Goal: Transaction & Acquisition: Purchase product/service

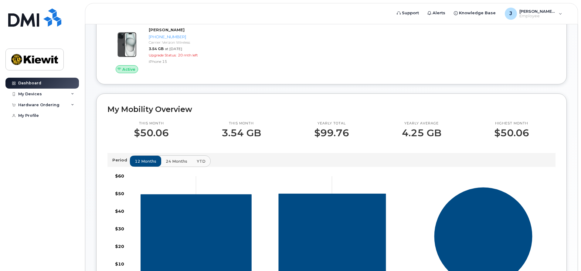
scroll to position [10, 0]
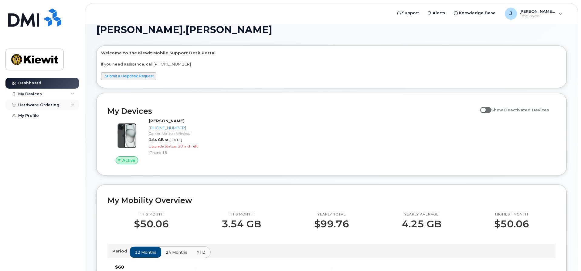
click at [63, 105] on div "Hardware Ordering" at bounding box center [41, 105] width 73 height 11
click at [32, 130] on div "New Order" at bounding box center [32, 127] width 23 height 5
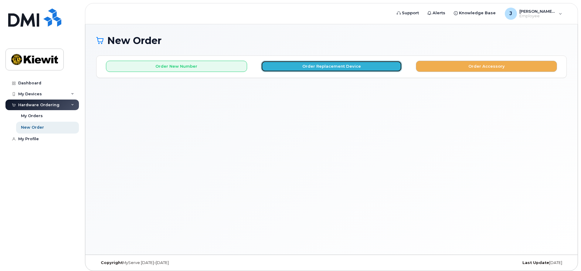
click at [291, 70] on button "Order Replacement Device" at bounding box center [331, 66] width 141 height 11
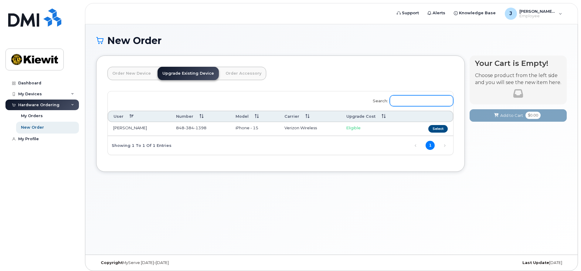
click at [413, 99] on input "Search:" at bounding box center [421, 100] width 63 height 11
click at [35, 94] on div "My Devices" at bounding box center [30, 94] width 24 height 5
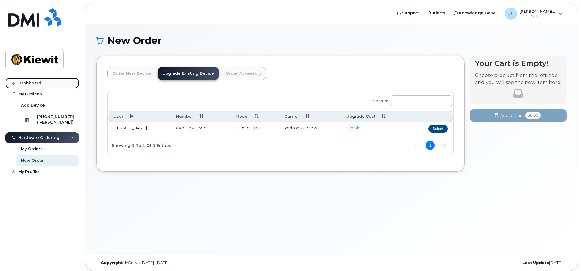
click at [35, 86] on link "Dashboard" at bounding box center [41, 83] width 73 height 11
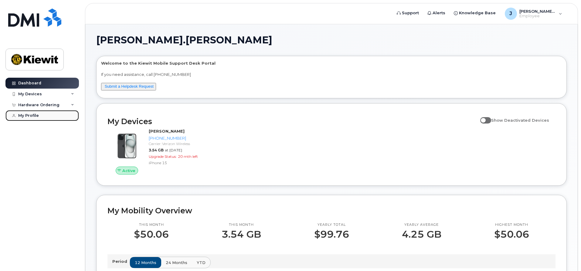
click at [43, 117] on link "My Profile" at bounding box center [41, 115] width 73 height 11
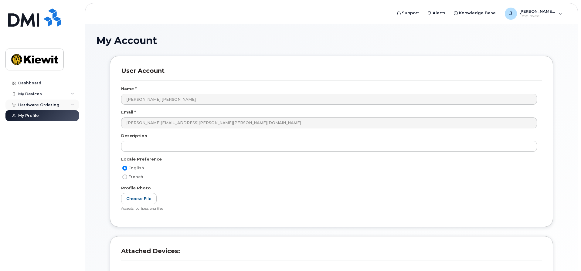
click at [46, 103] on div "Hardware Ordering" at bounding box center [38, 105] width 41 height 5
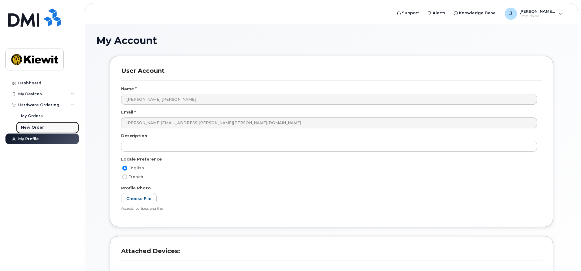
click at [40, 128] on div "New Order" at bounding box center [32, 127] width 23 height 5
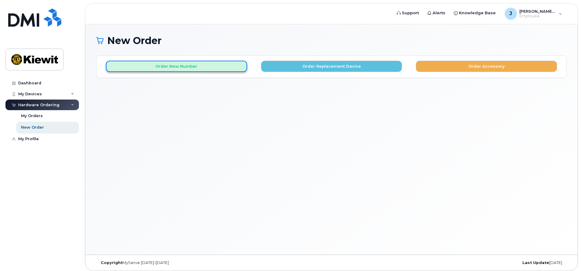
click at [187, 67] on button "Order New Number" at bounding box center [176, 66] width 141 height 11
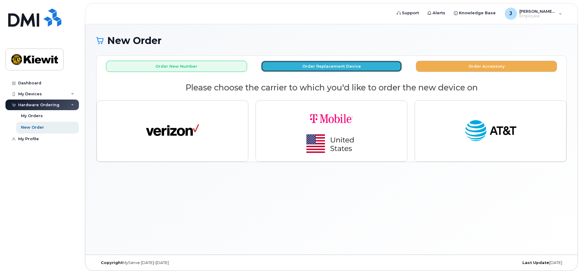
click at [332, 64] on button "Order Replacement Device" at bounding box center [331, 66] width 141 height 11
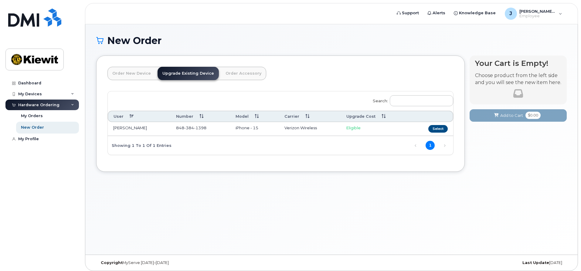
click at [226, 72] on link "Order Accessory" at bounding box center [244, 73] width 46 height 13
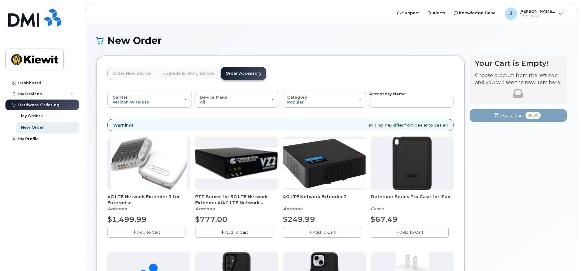
click at [129, 73] on link "Order New Device" at bounding box center [131, 73] width 48 height 13
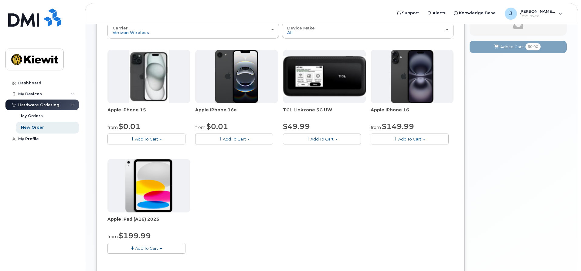
scroll to position [91, 0]
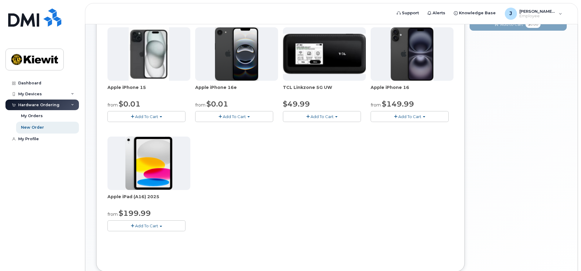
click at [139, 227] on span "Add To Cart" at bounding box center [146, 225] width 23 height 5
click at [135, 236] on link "$199.99 - 2 Year Activation (128GB)" at bounding box center [151, 237] width 84 height 8
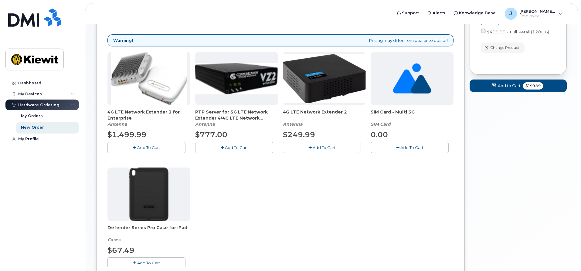
scroll to position [121, 0]
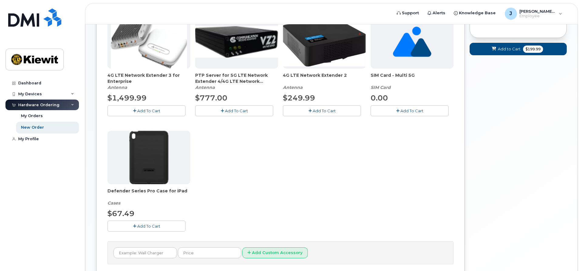
click at [147, 224] on span "Add To Cart" at bounding box center [148, 226] width 23 height 5
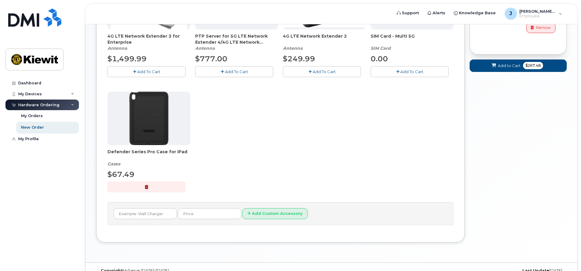
scroll to position [172, 0]
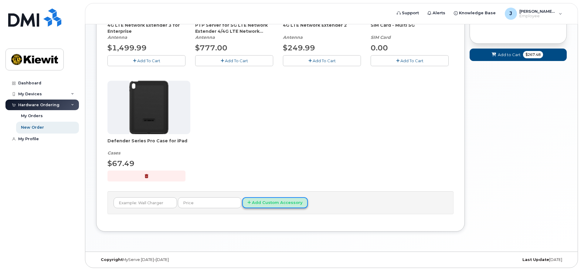
click at [260, 204] on button "Add Custom Accessory" at bounding box center [275, 202] width 66 height 11
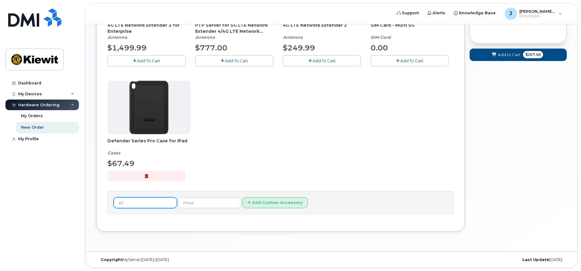
type input "s"
type input "Screen protector"
click at [253, 206] on button "Add Custom Accessory" at bounding box center [275, 202] width 66 height 11
click at [189, 205] on input "text" at bounding box center [209, 202] width 63 height 11
drag, startPoint x: 169, startPoint y: 250, endPoint x: 169, endPoint y: 247, distance: 3.7
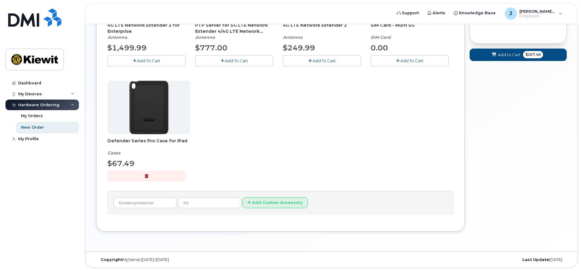
click at [169, 247] on div "New Order × Share This Order If you want to allow others to create or edit orde…" at bounding box center [331, 52] width 492 height 399
click at [178, 199] on input "20" at bounding box center [209, 202] width 63 height 11
click at [182, 204] on input "$20" at bounding box center [209, 202] width 63 height 11
type input "$30"
click at [250, 205] on button "Add Custom Accessory" at bounding box center [275, 202] width 66 height 11
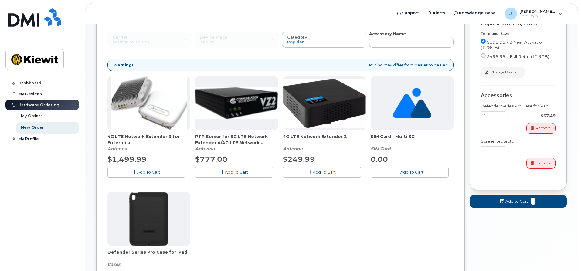
scroll to position [61, 0]
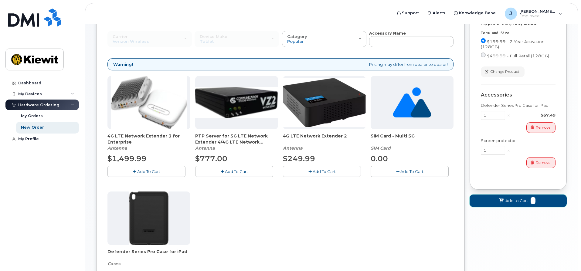
click at [508, 198] on span "Add to Cart" at bounding box center [516, 201] width 23 height 6
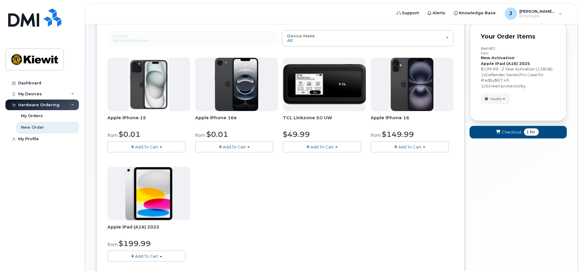
click at [504, 128] on button "Checkout 1 for" at bounding box center [518, 132] width 97 height 12
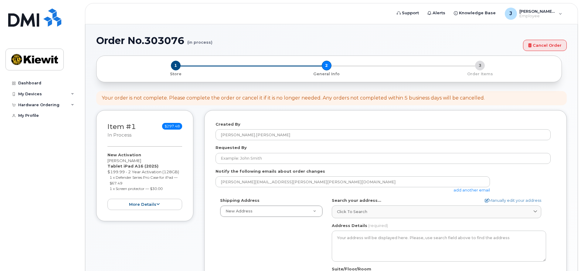
select select
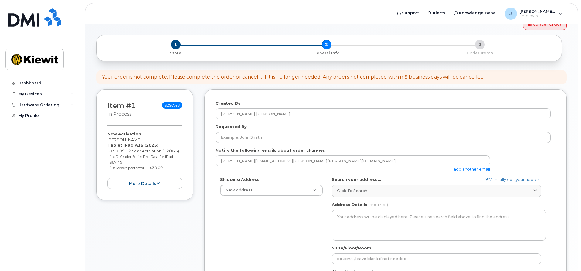
scroll to position [30, 0]
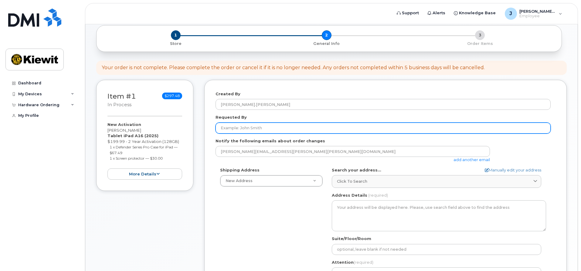
click at [263, 126] on input "Requested By" at bounding box center [383, 128] width 335 height 11
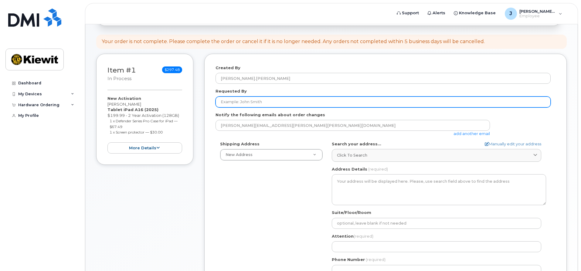
scroll to position [72, 0]
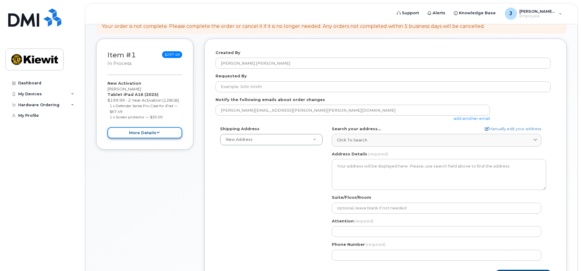
click at [153, 130] on button "more details" at bounding box center [144, 132] width 75 height 11
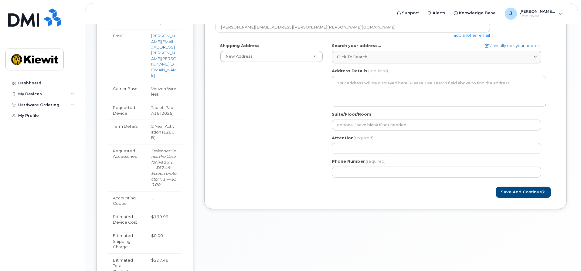
scroll to position [193, 0]
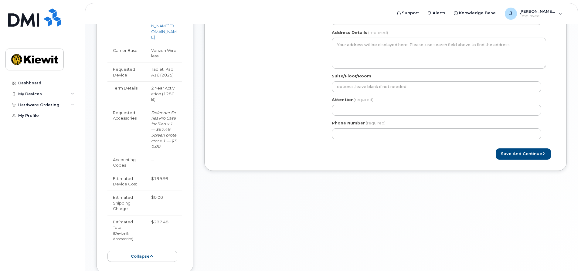
click at [231, 148] on form "Created By [PERSON_NAME].[PERSON_NAME] Requested By Notify the following emails…" at bounding box center [386, 43] width 340 height 231
click at [229, 194] on div "Created By [PERSON_NAME].[PERSON_NAME] Requested By Notify the following emails…" at bounding box center [385, 99] width 362 height 365
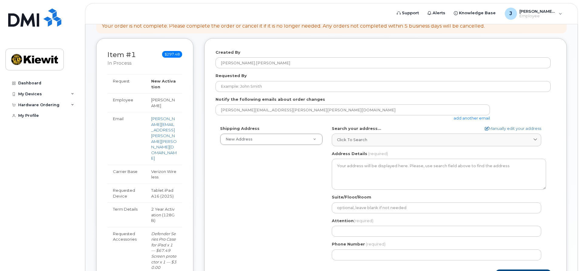
scroll to position [72, 0]
click at [141, 47] on div "Item #1 in process $297.48 New Activation [PERSON_NAME] Tablet iPad A16 (2025) …" at bounding box center [144, 217] width 97 height 356
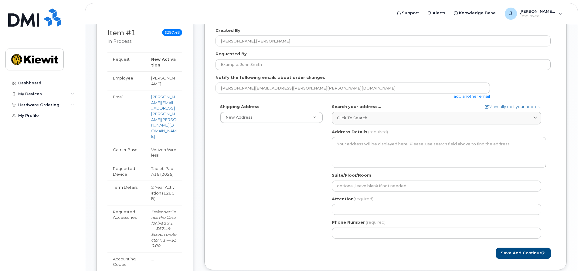
scroll to position [90, 0]
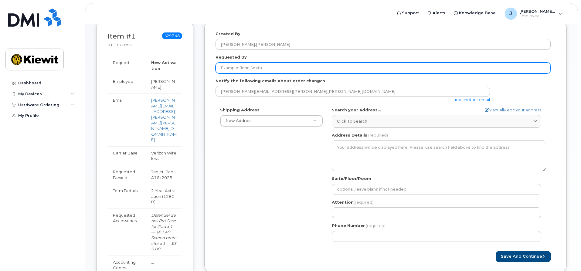
click at [268, 68] on input "Requested By" at bounding box center [383, 68] width 335 height 11
type input "[PERSON_NAME]"
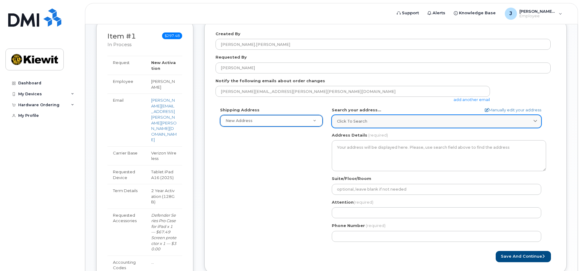
click at [387, 122] on div "Click to search" at bounding box center [436, 121] width 199 height 6
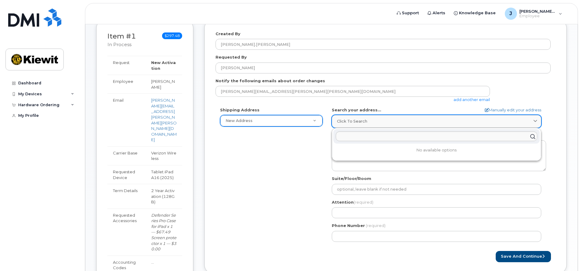
click at [353, 124] on span "Click to search" at bounding box center [352, 121] width 30 height 6
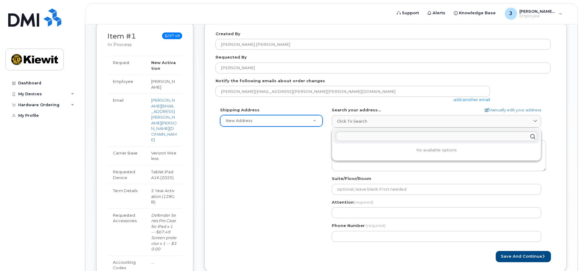
click at [277, 151] on div "Shipping Address New Address New Address AB Search your address... Manually edi…" at bounding box center [383, 176] width 335 height 139
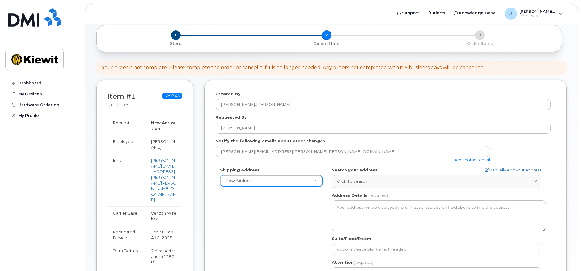
scroll to position [30, 0]
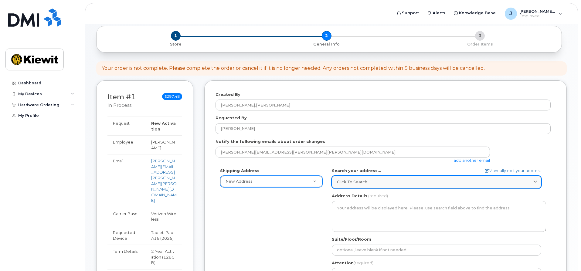
click at [351, 181] on span "Click to search" at bounding box center [352, 182] width 30 height 6
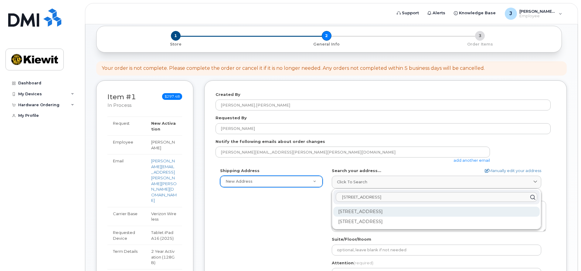
type input "[STREET_ADDRESS]"
click at [413, 212] on div "[STREET_ADDRESS]" at bounding box center [436, 212] width 206 height 10
click at [372, 210] on div "[STREET_ADDRESS]" at bounding box center [436, 212] width 206 height 10
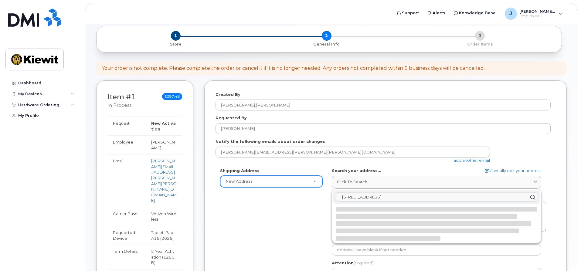
select select
type textarea "[STREET_ADDRESS]"
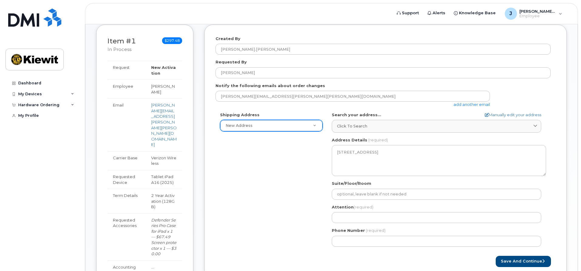
scroll to position [90, 0]
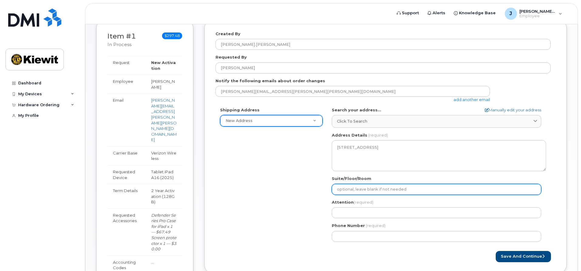
click at [367, 189] on input "Suite/Floor/Room" at bounding box center [436, 189] width 209 height 11
type input "Suite 3200"
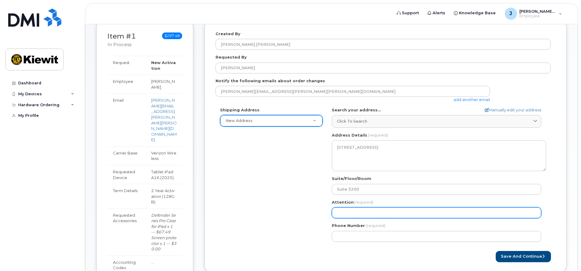
click at [358, 209] on input "Attention (required)" at bounding box center [436, 212] width 209 height 11
select select
type input "I"
select select
type input "Is"
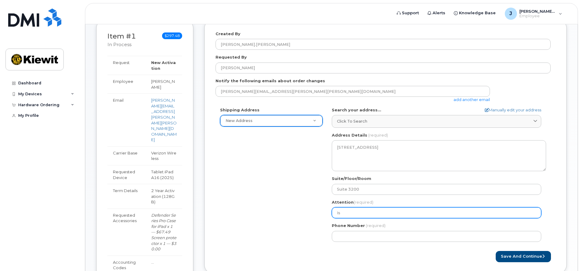
select select
type input "Isa"
select select
type input "[DEMOGRAPHIC_DATA]"
select select
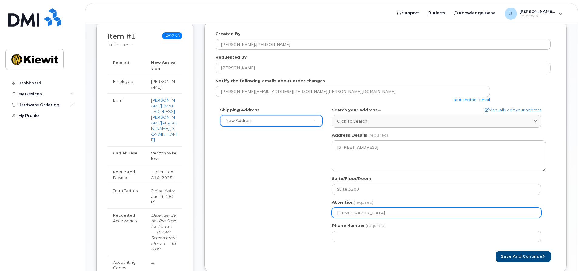
type input "Isais"
select select
type input "[DEMOGRAPHIC_DATA]"
select select
type input "Isa"
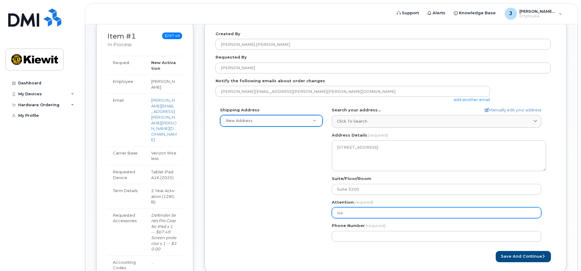
select select
type input "Is"
select select
type input "Isa"
select select
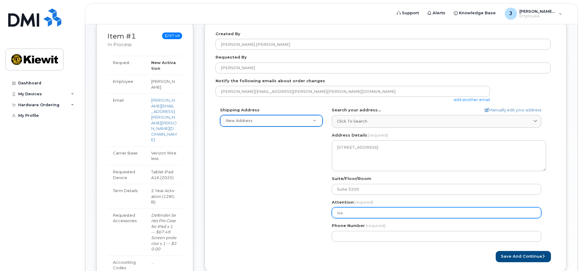
type input "[DEMOGRAPHIC_DATA]"
select select
type input "Isaia"
select select
type input "[PERSON_NAME]"
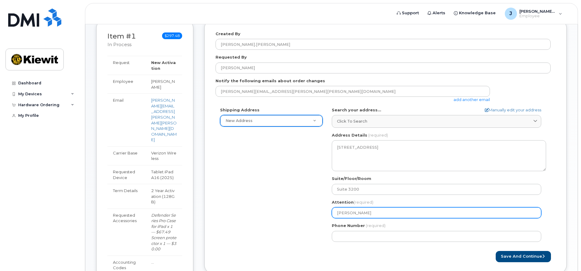
select select
type input "[PERSON_NAME]"
select select
type input "[PERSON_NAME] Be"
select select
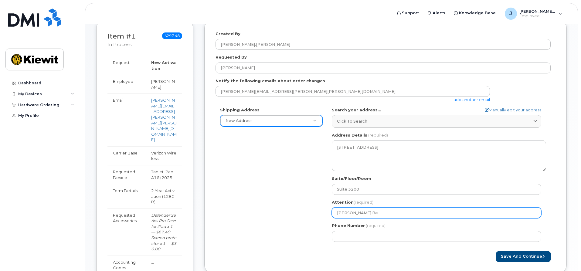
type input "Isaias Ben"
select select
type input "Isaias Beni"
select select
type input "Isaias Benit"
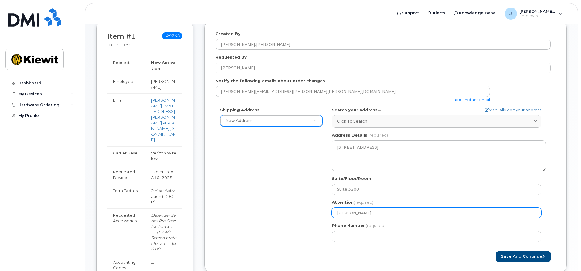
select select
type input "Isaias Benite"
select select
type input "Isaias Benitez"
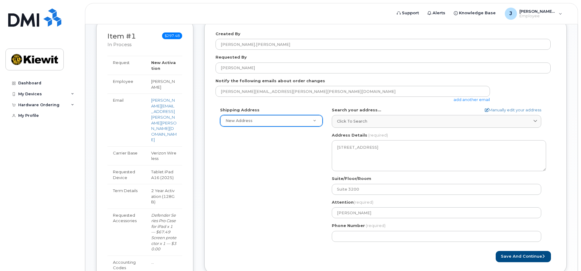
click at [379, 245] on div "FL Fort Lauderdale Search your address... Manually edit your address Click to s…" at bounding box center [438, 176] width 223 height 139
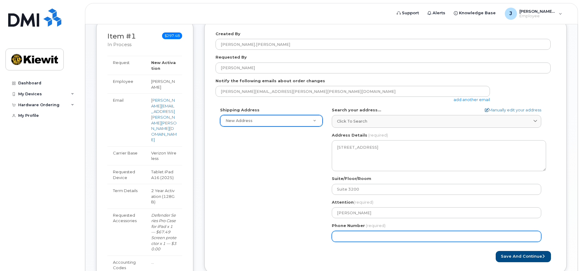
click at [373, 239] on input "Phone Number" at bounding box center [436, 236] width 209 height 11
type input "772"
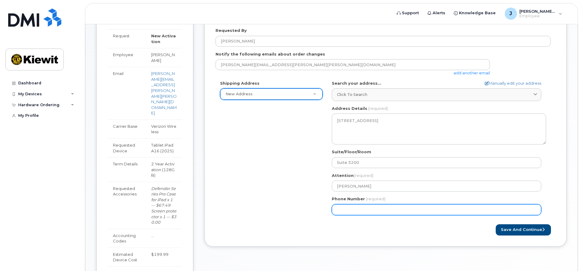
scroll to position [121, 0]
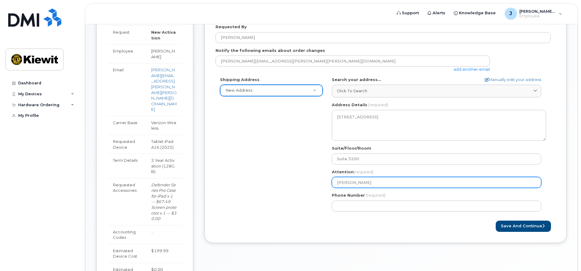
drag, startPoint x: 375, startPoint y: 179, endPoint x: 274, endPoint y: 164, distance: 101.9
click at [274, 164] on div "Shipping Address New Address New Address FL Fort Lauderdale Search your address…" at bounding box center [383, 146] width 335 height 139
select select
type input "B"
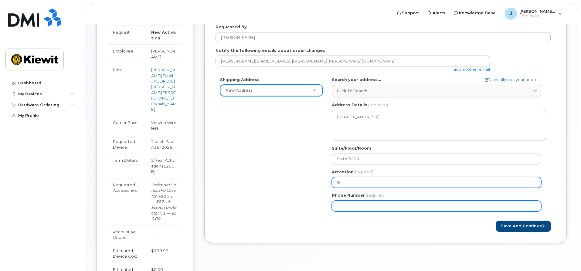
select select
type input "Br"
select select
type input "Bre"
select select
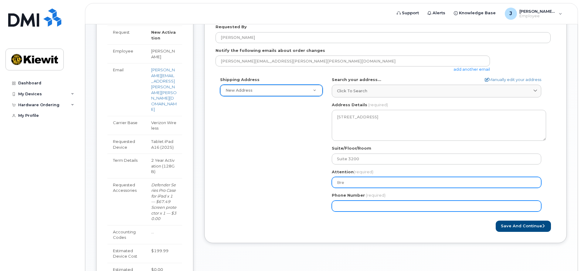
type input "Bren"
select select
type input "Brenn"
select select
type input "Brenno Toffoletto"
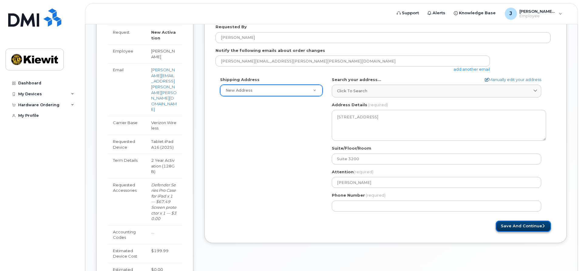
click at [533, 224] on button "Save and Continue" at bounding box center [523, 226] width 55 height 11
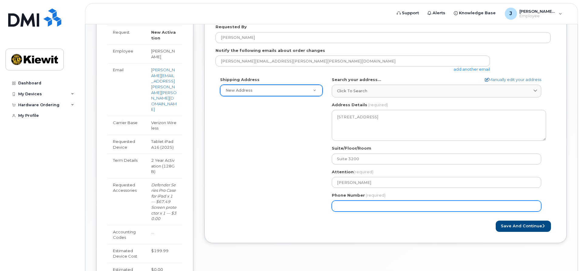
click at [346, 206] on input "Phone Number" at bounding box center [436, 206] width 209 height 11
click at [353, 205] on input "Phone Number" at bounding box center [436, 206] width 209 height 11
select select
type input "7723597669"
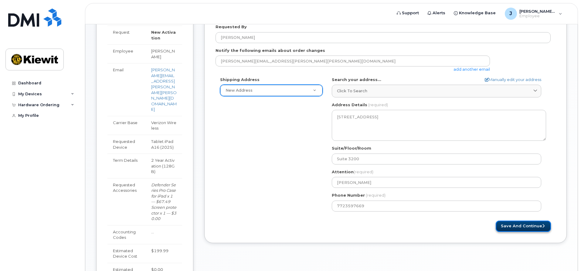
click at [518, 226] on button "Save and Continue" at bounding box center [523, 226] width 55 height 11
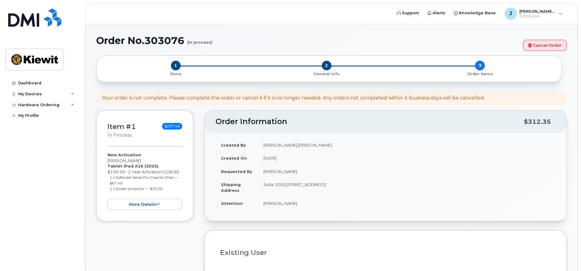
select select
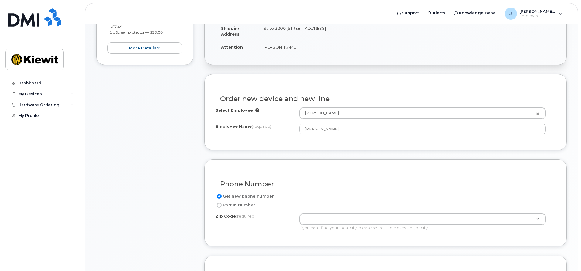
scroll to position [182, 0]
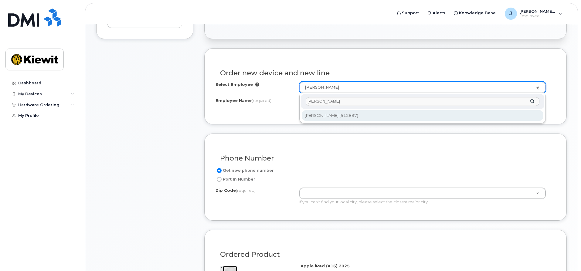
type input "[PERSON_NAME]"
type input "2163828"
type input "[PERSON_NAME]"
type input "25400 Tamiami Trail"
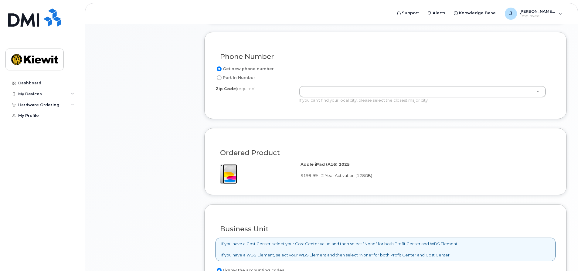
scroll to position [273, 0]
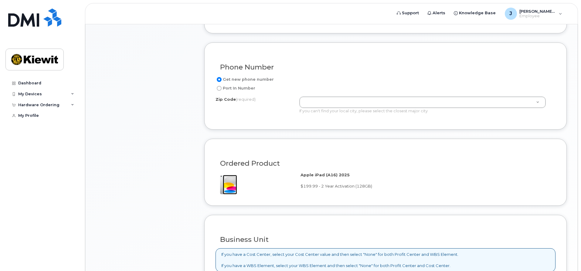
click at [219, 90] on input "Port In Number" at bounding box center [219, 88] width 5 height 5
radio input "true"
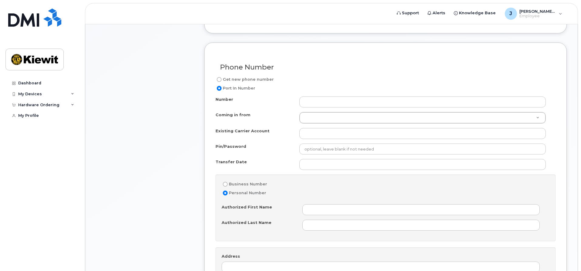
click at [219, 78] on input "Get new phone number" at bounding box center [219, 79] width 5 height 5
radio input "true"
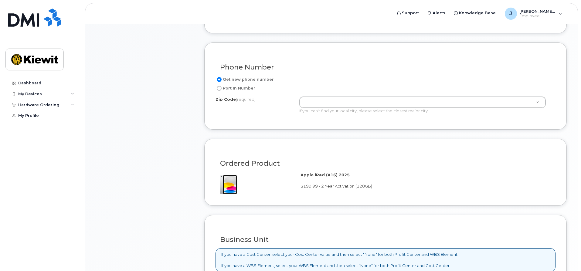
click at [221, 88] on input "Port In Number" at bounding box center [219, 88] width 5 height 5
radio input "true"
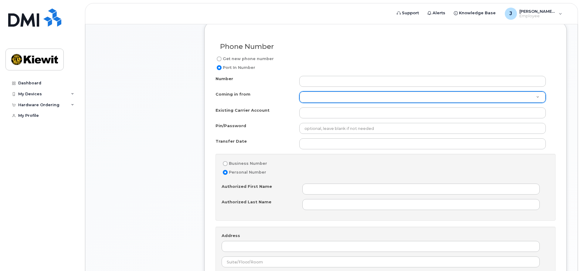
scroll to position [334, 0]
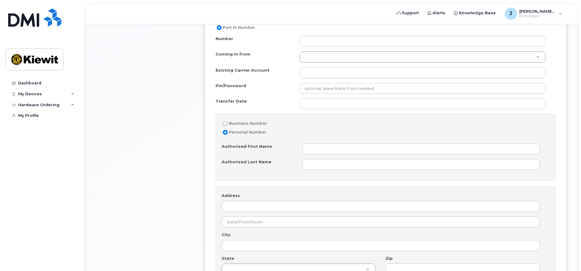
click at [226, 122] on input "Business Number" at bounding box center [225, 123] width 5 height 5
radio input "true"
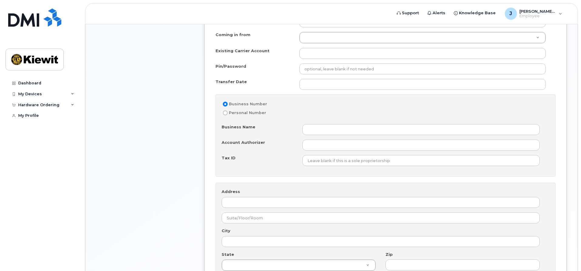
scroll to position [304, 0]
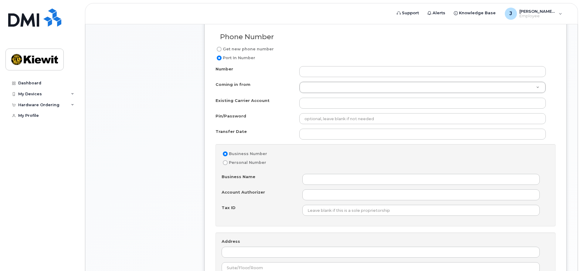
click at [218, 50] on input "Get new phone number" at bounding box center [219, 49] width 5 height 5
radio input "true"
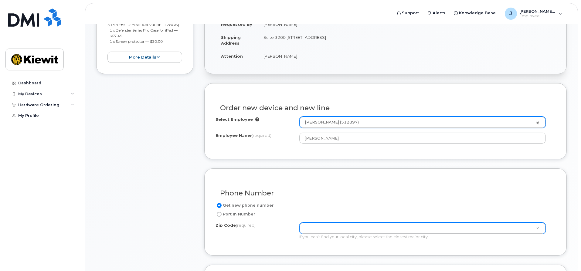
scroll to position [146, 0]
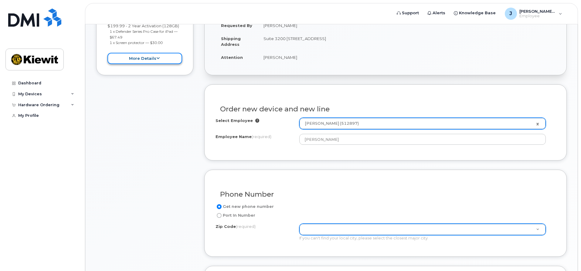
click at [151, 59] on button "more details" at bounding box center [144, 58] width 75 height 11
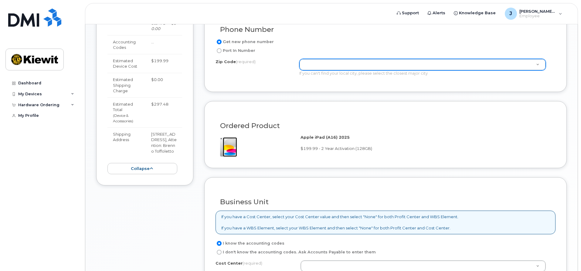
scroll to position [328, 0]
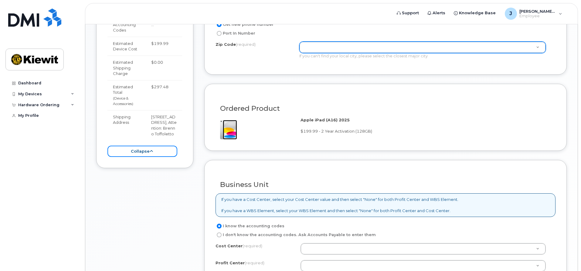
click at [146, 146] on button "collapse" at bounding box center [142, 151] width 70 height 11
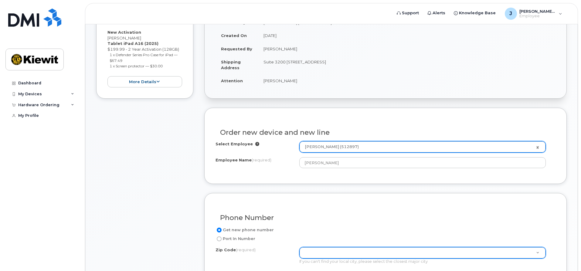
scroll to position [25, 0]
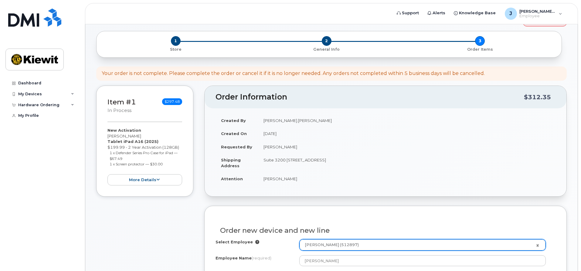
click at [178, 45] on div "1 Store" at bounding box center [175, 44] width 148 height 16
click at [175, 37] on span "1" at bounding box center [176, 41] width 10 height 10
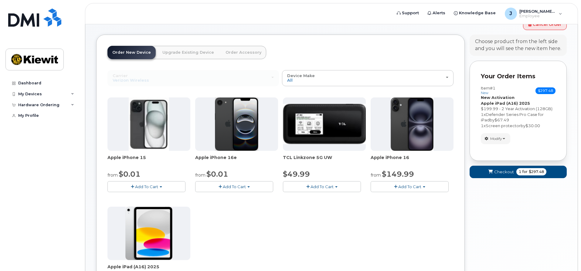
scroll to position [30, 0]
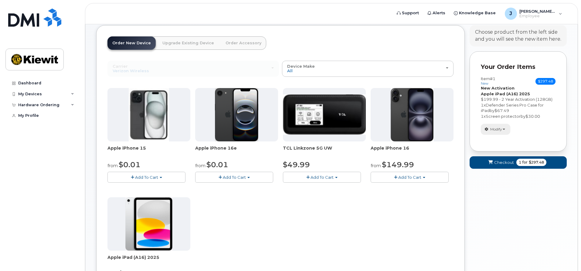
click at [505, 126] on button "Modify" at bounding box center [495, 129] width 29 height 11
click at [501, 139] on link "change" at bounding box center [510, 138] width 58 height 7
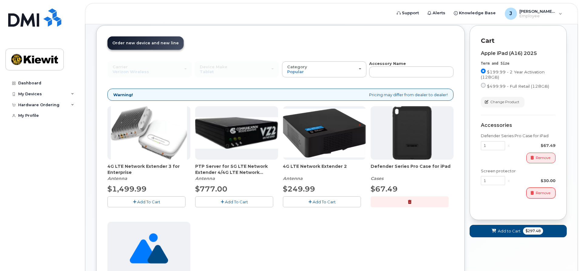
click at [539, 195] on span "Remove" at bounding box center [543, 192] width 15 height 5
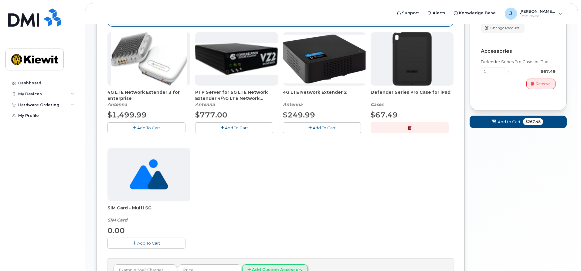
scroll to position [172, 0]
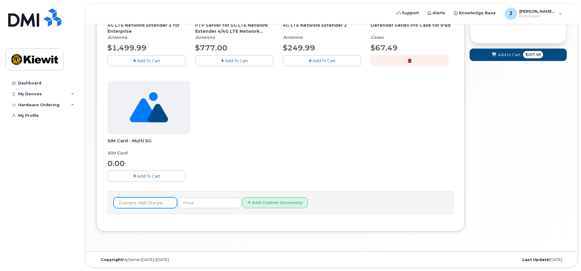
click at [142, 202] on input "text" at bounding box center [145, 202] width 63 height 11
type input "Ipad A16 Screen Protector"
click at [210, 199] on input "text" at bounding box center [209, 202] width 63 height 11
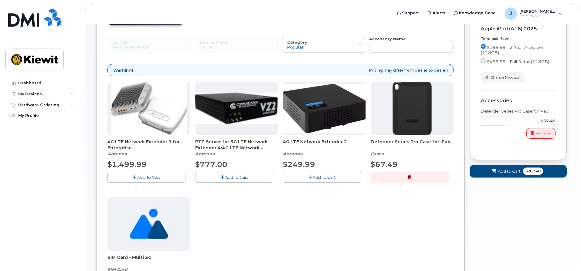
scroll to position [152, 0]
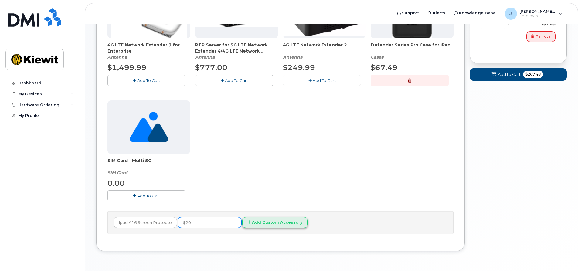
type input "$20"
click at [246, 226] on button "Add Custom Accessory" at bounding box center [275, 222] width 66 height 11
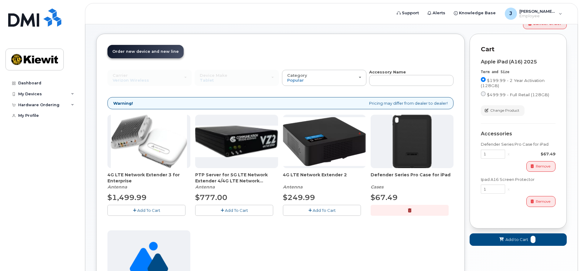
scroll to position [30, 0]
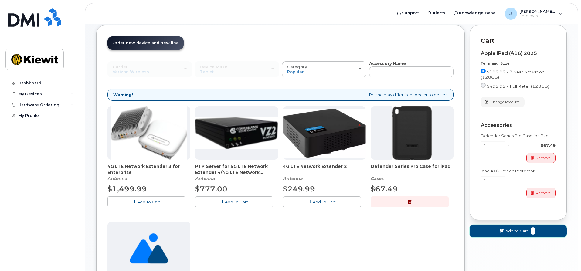
click at [514, 232] on span "Add to Cart" at bounding box center [516, 231] width 23 height 6
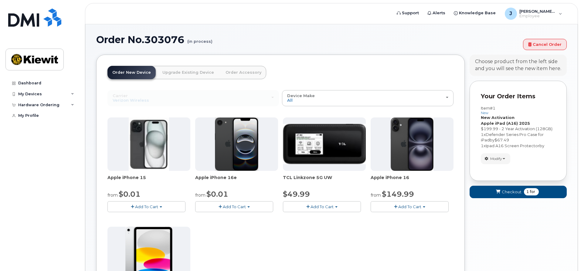
scroll to position [0, 0]
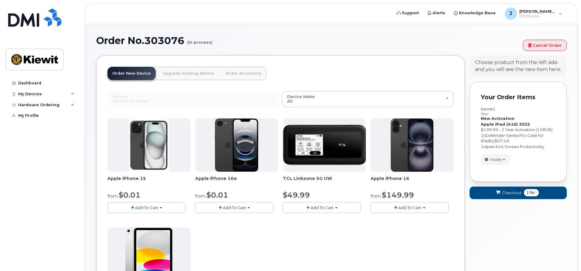
click at [511, 194] on span "Checkout" at bounding box center [512, 193] width 20 height 6
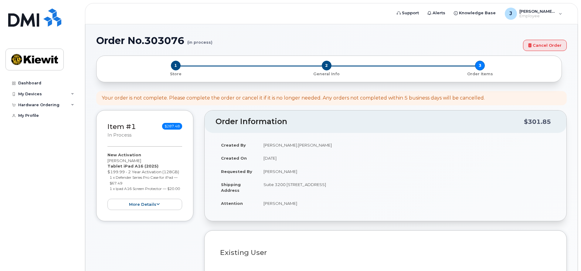
select select
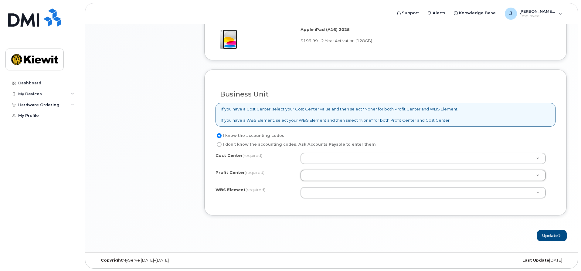
scroll to position [419, 0]
